Goal: Transaction & Acquisition: Purchase product/service

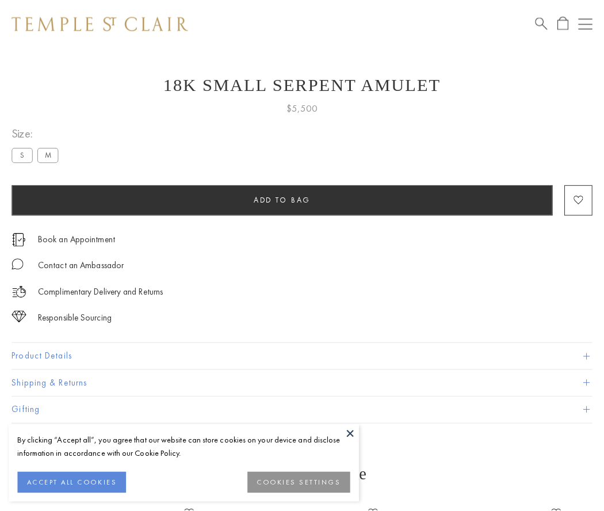
scroll to position [46, 0]
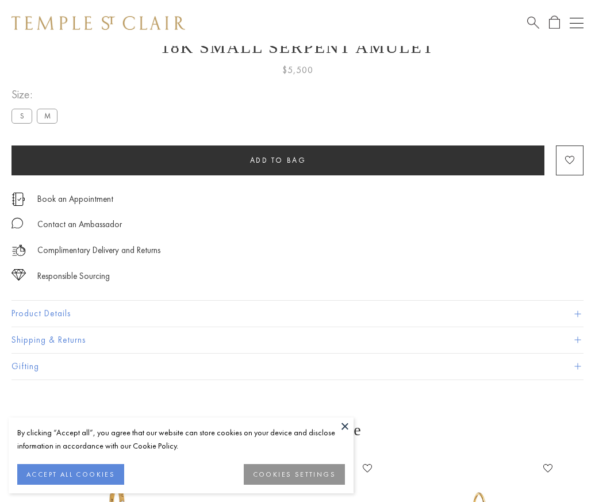
click at [278, 160] on span "Add to bag" at bounding box center [278, 160] width 56 height 10
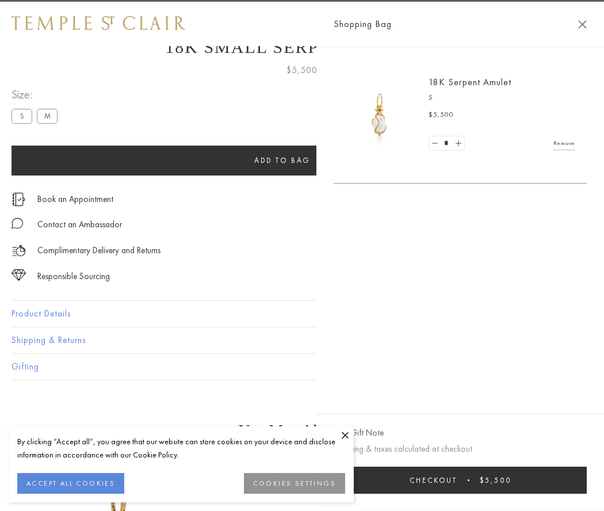
click at [517, 480] on button "Checkout $5,500" at bounding box center [460, 480] width 253 height 27
